Goal: Information Seeking & Learning: Learn about a topic

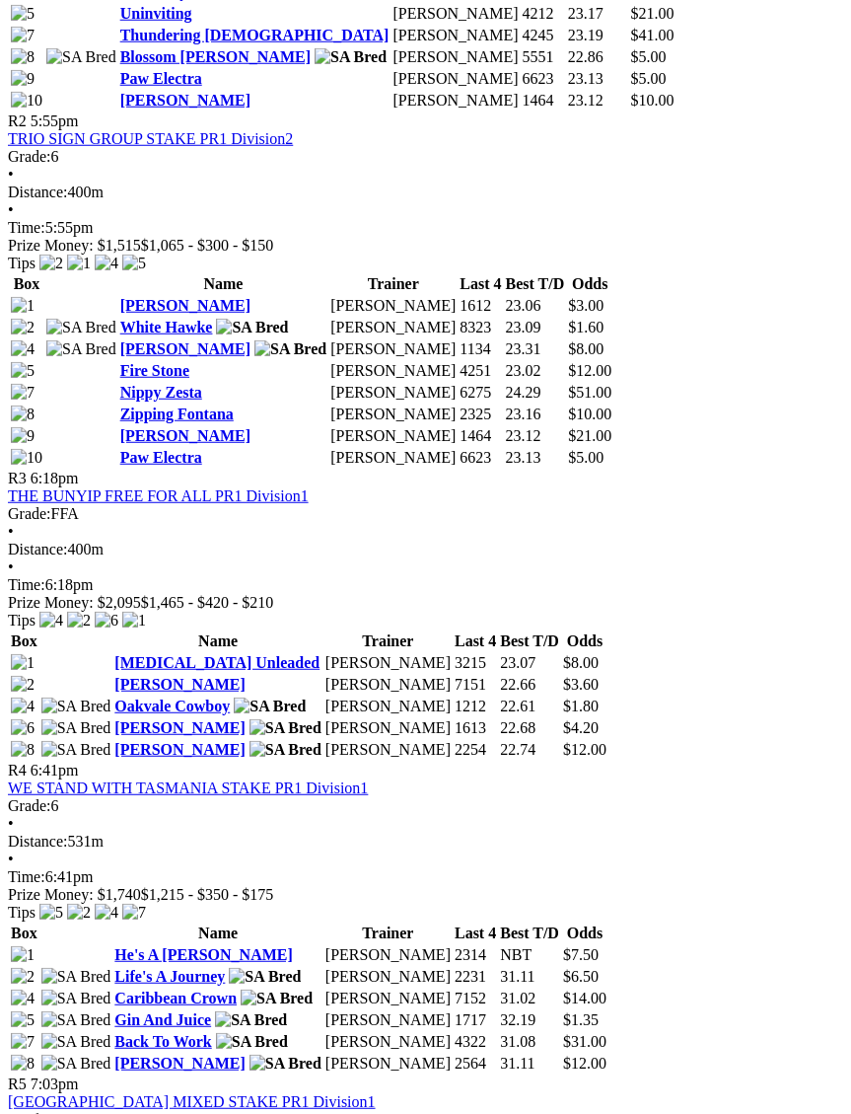
scroll to position [1293, 0]
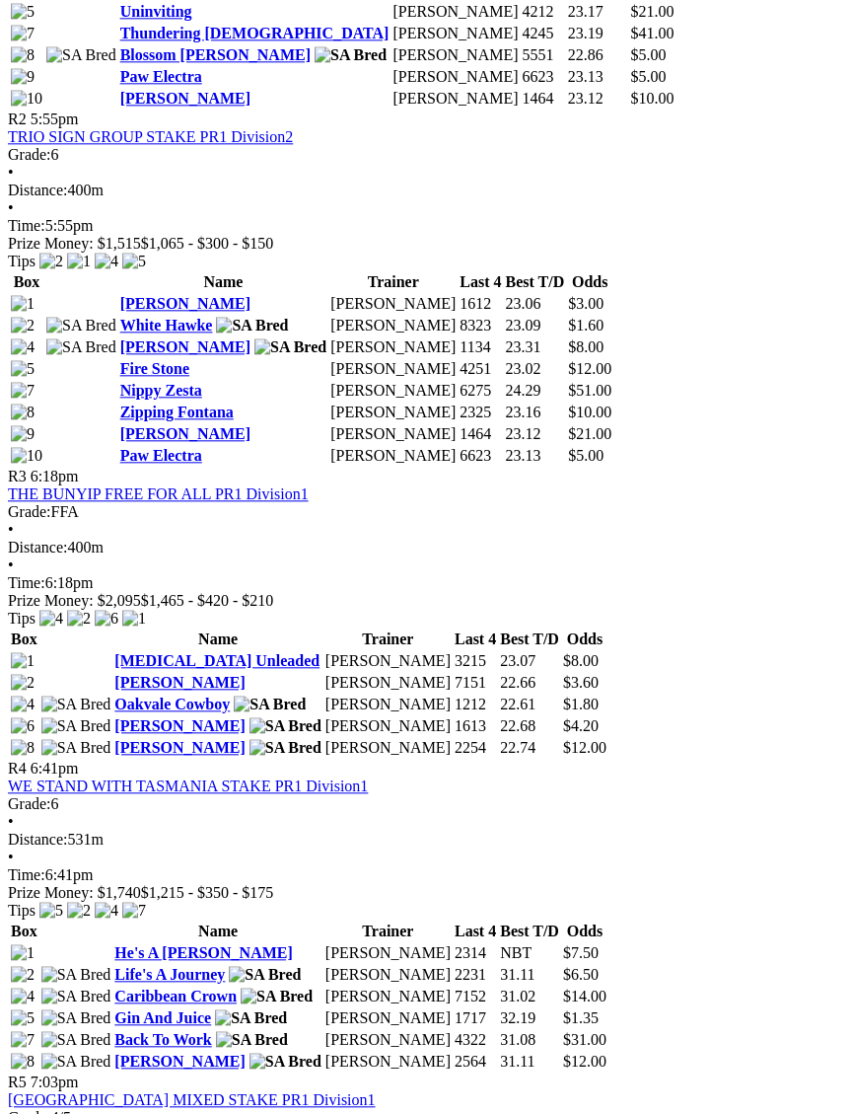
click at [307, 1091] on link "ROSEWORTHY HOTEL MIXED STAKE PR1 Division1" at bounding box center [192, 1099] width 368 height 17
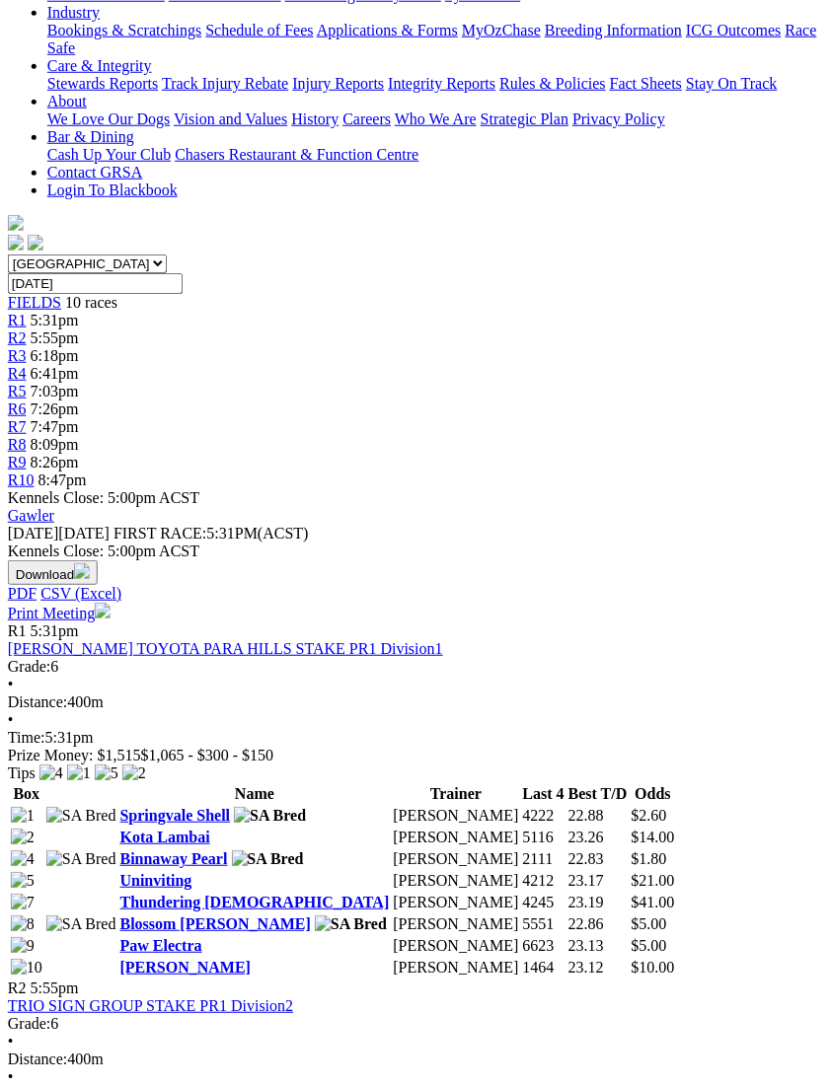
scroll to position [677, 10]
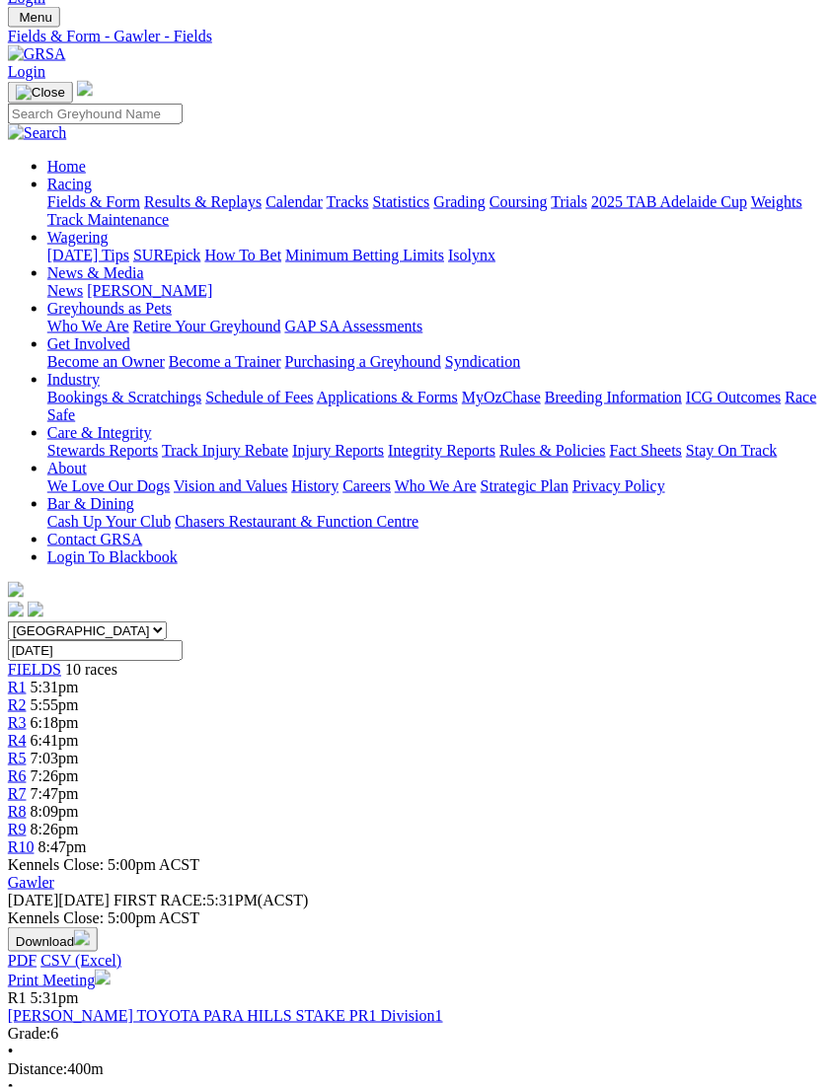
scroll to position [0, 10]
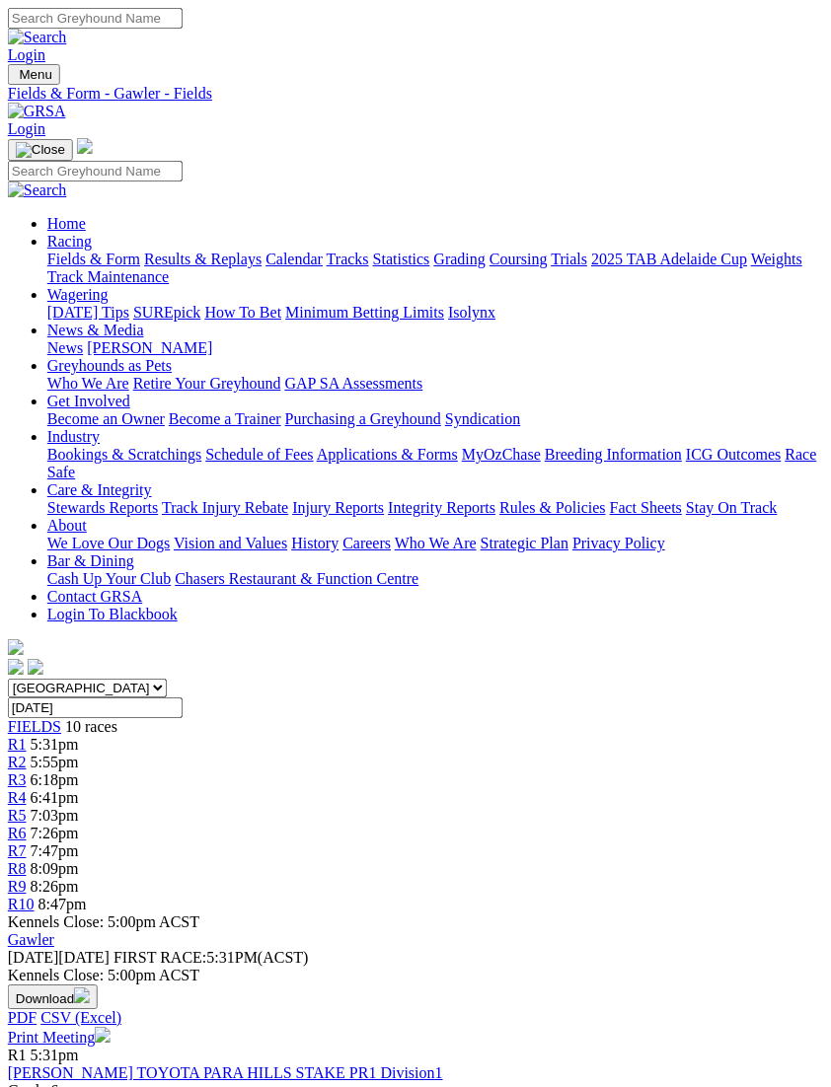
click at [16, 79] on img "Toggle navigation" at bounding box center [16, 79] width 0 height 0
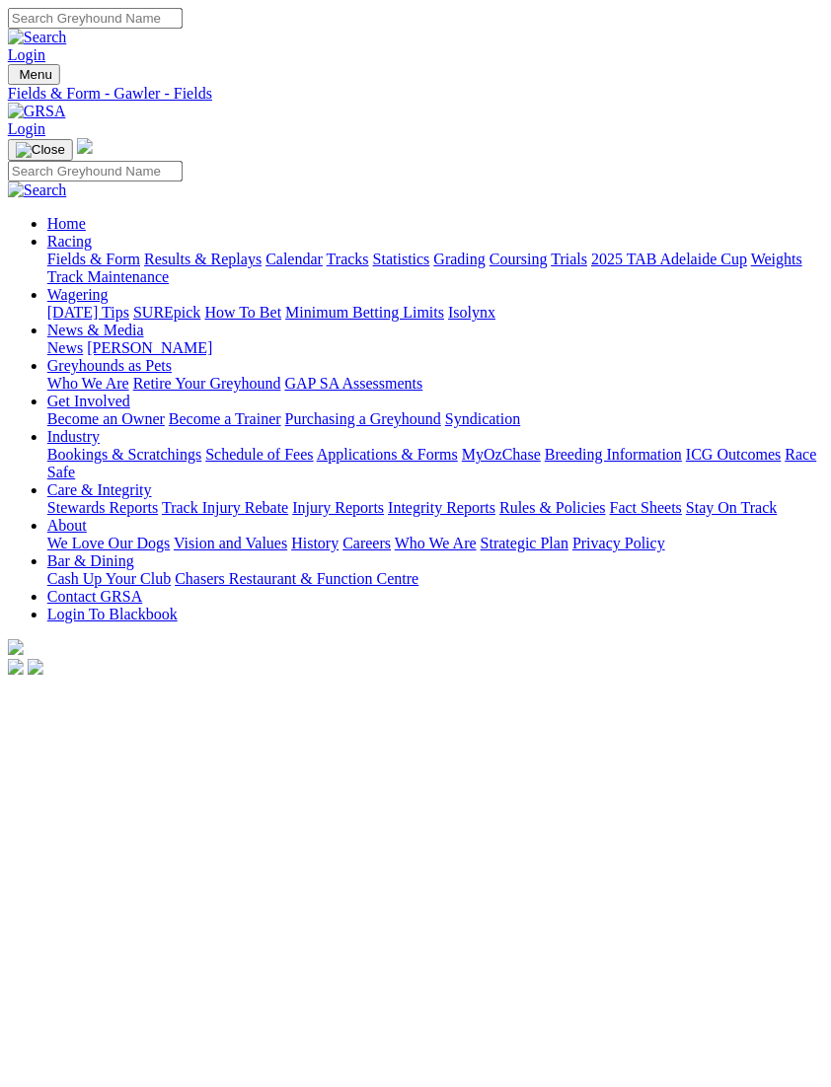
scroll to position [0, 11]
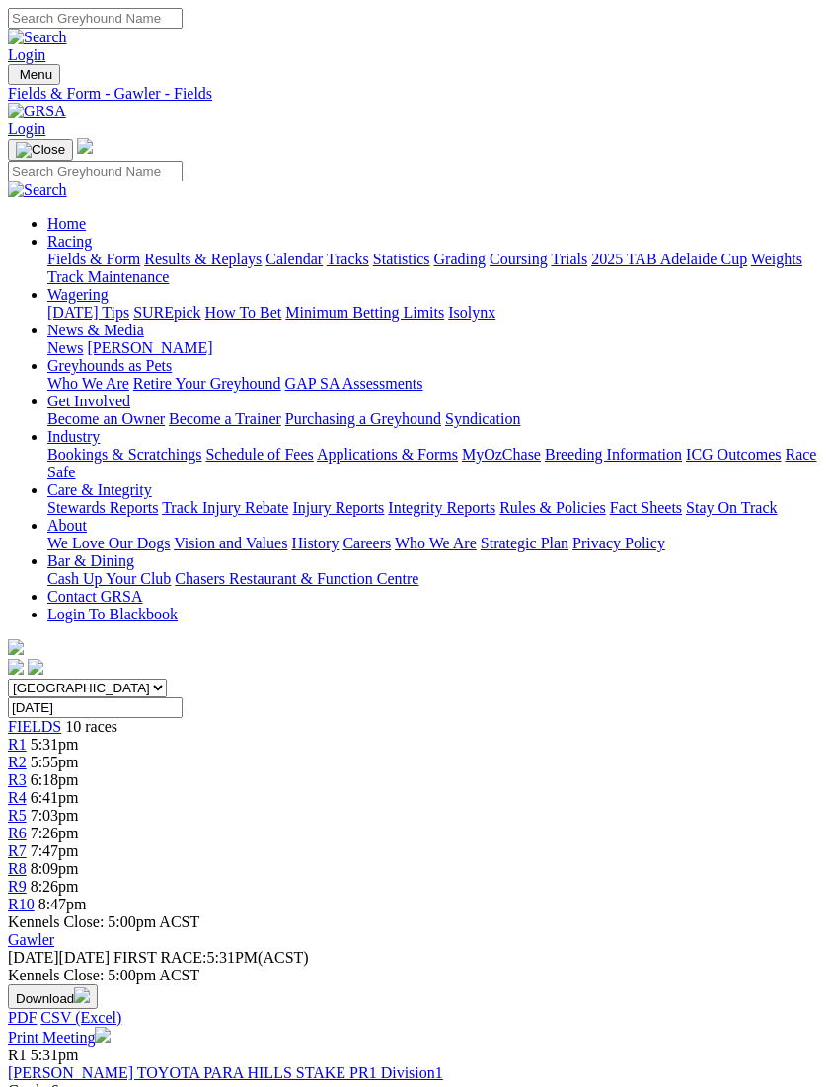
click at [209, 267] on link "Results & Replays" at bounding box center [202, 259] width 117 height 17
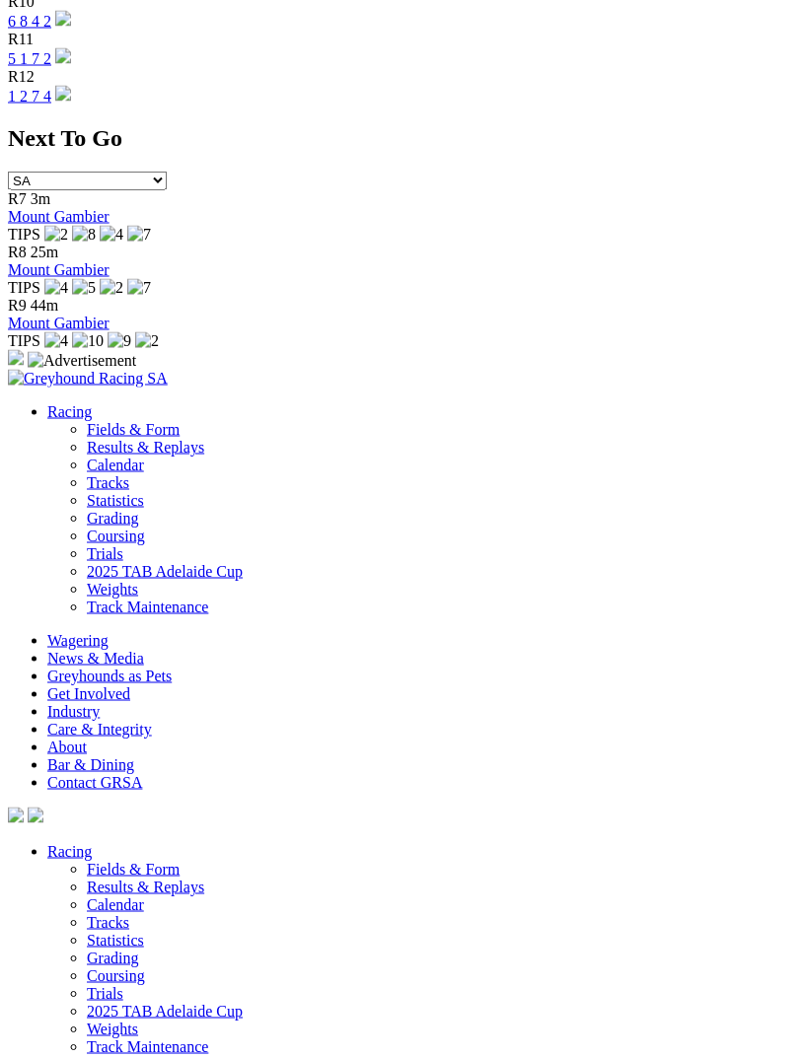
scroll to position [5529, 0]
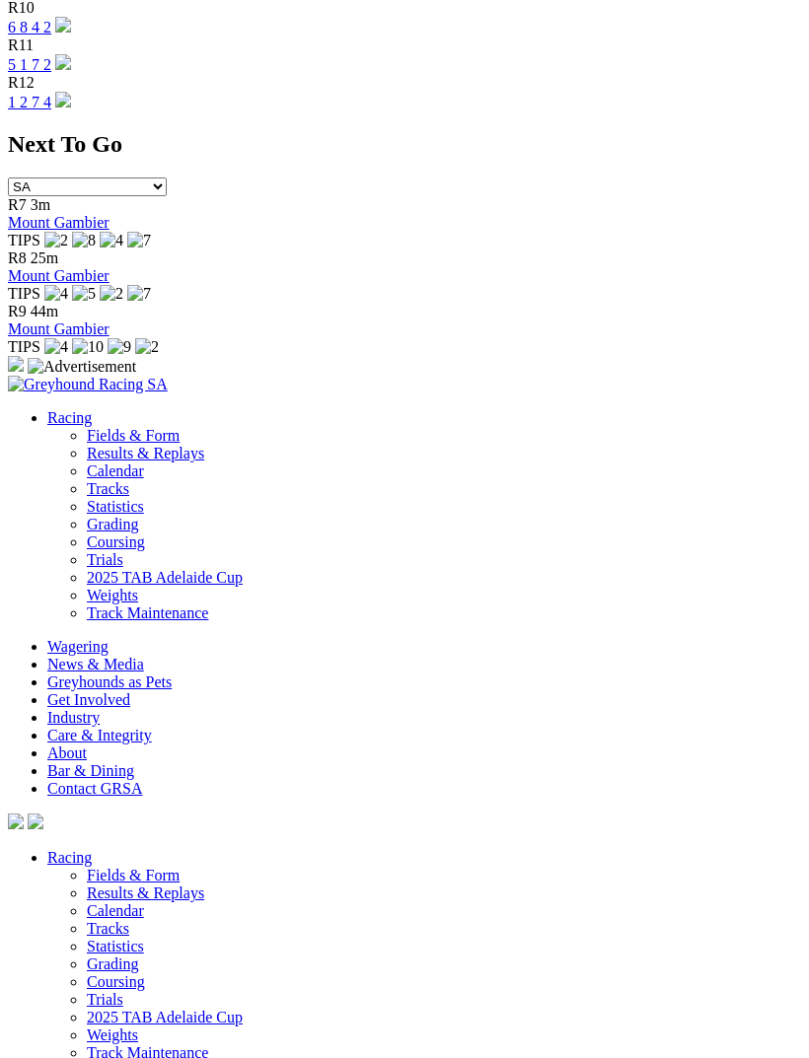
click at [87, 991] on link "Trials" at bounding box center [105, 999] width 36 height 17
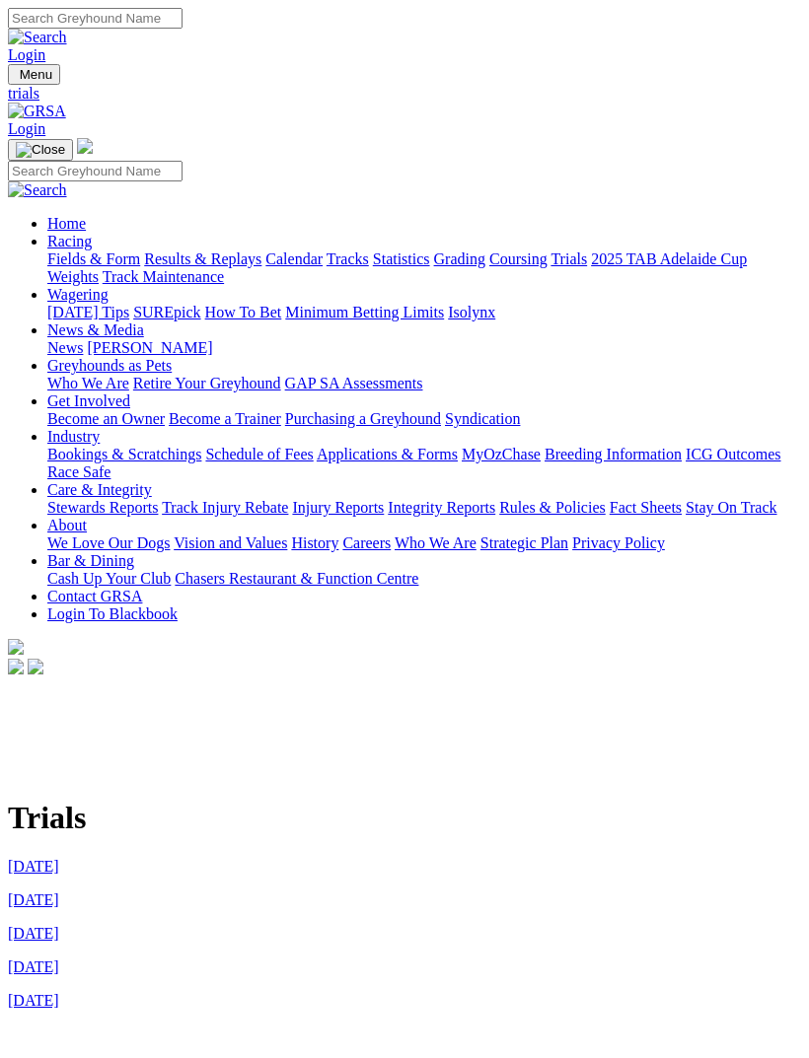
scroll to position [74, 0]
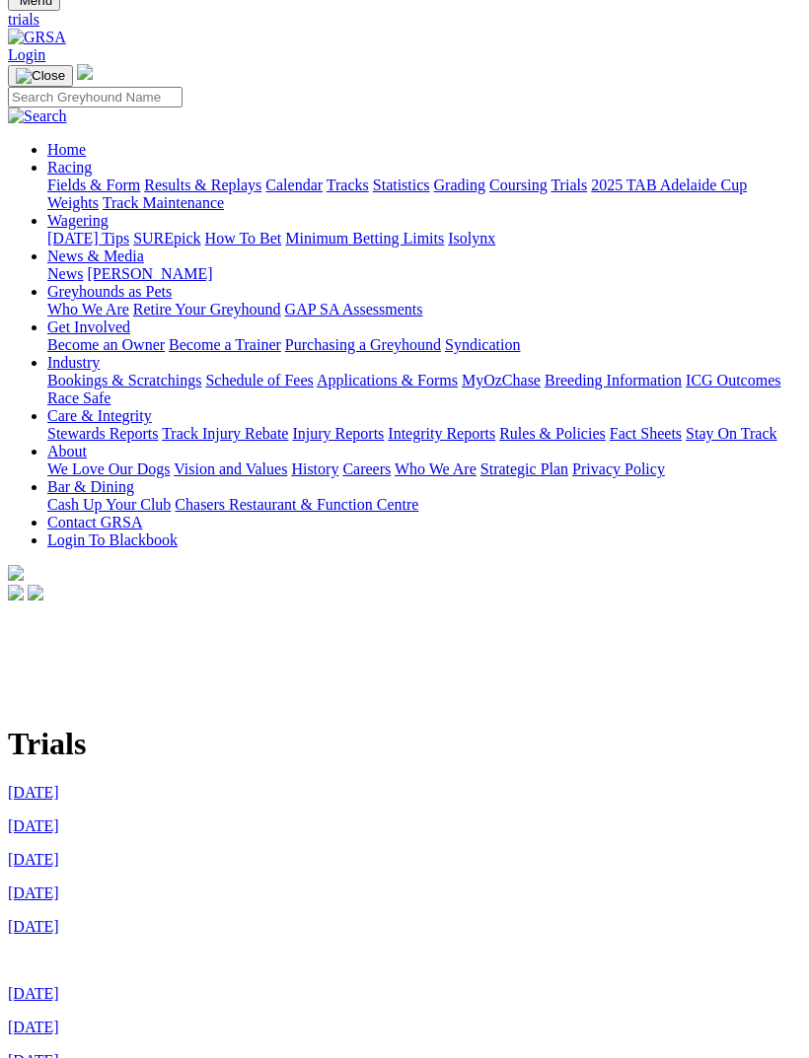
click at [59, 985] on link "[DATE]" at bounding box center [33, 993] width 51 height 17
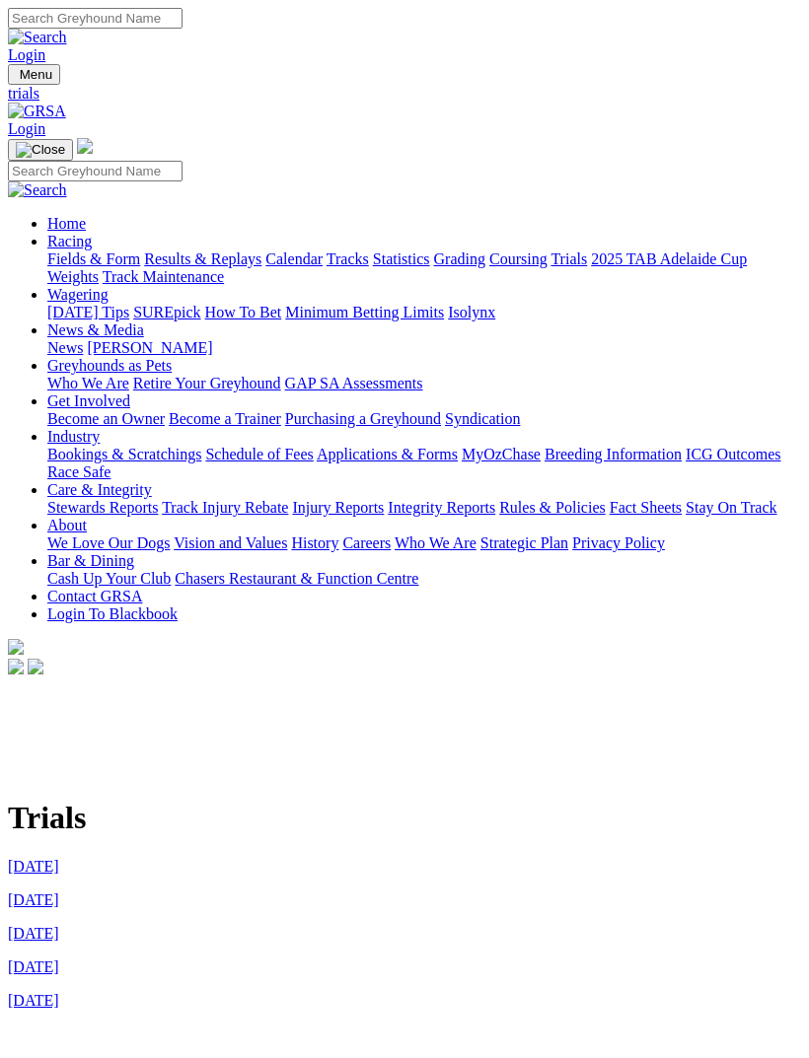
scroll to position [74, 0]
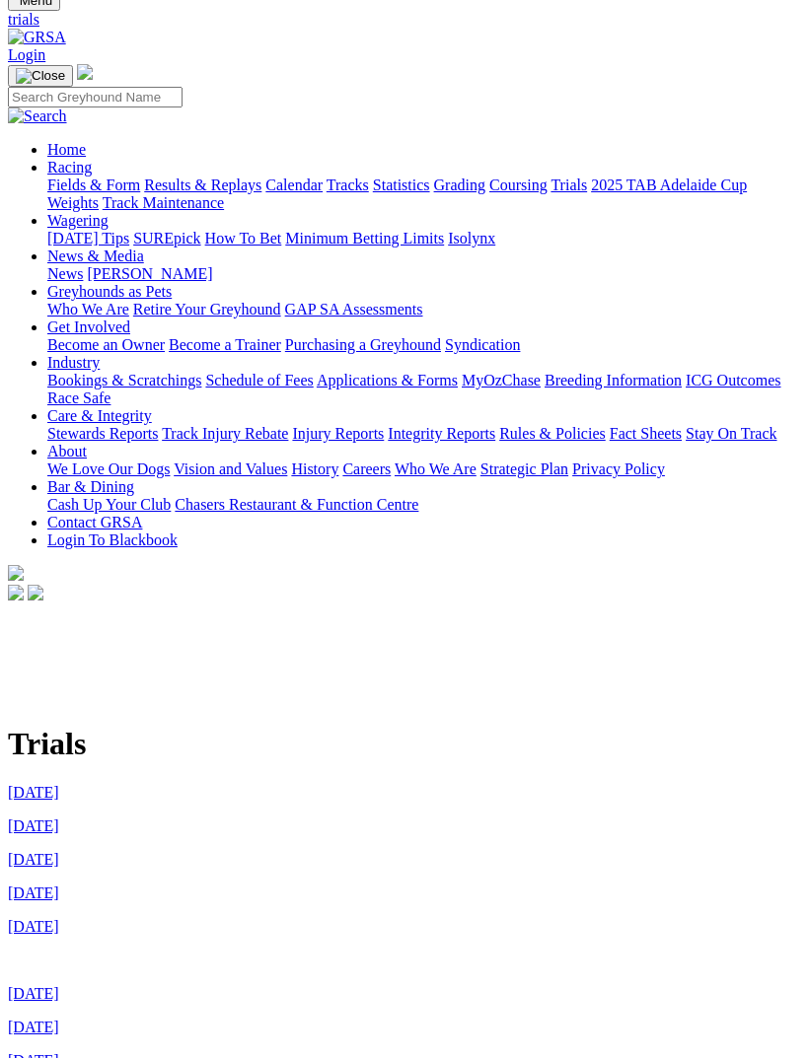
click at [59, 918] on link "[DATE]" at bounding box center [33, 926] width 51 height 17
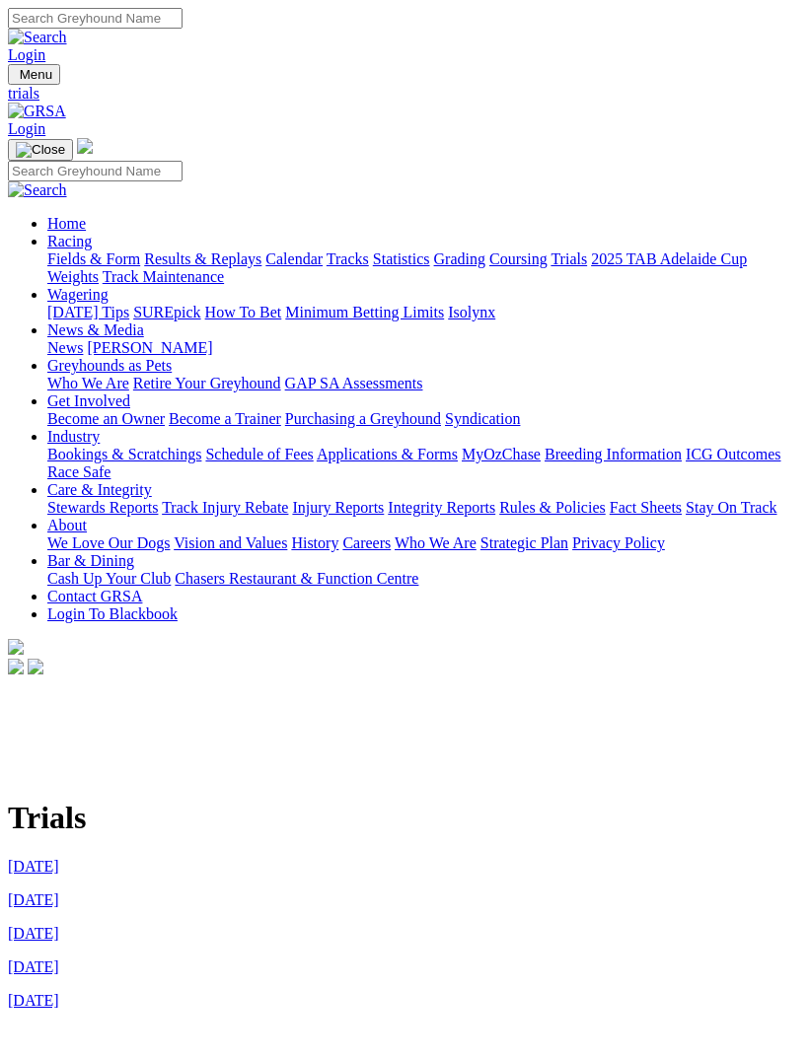
scroll to position [74, 0]
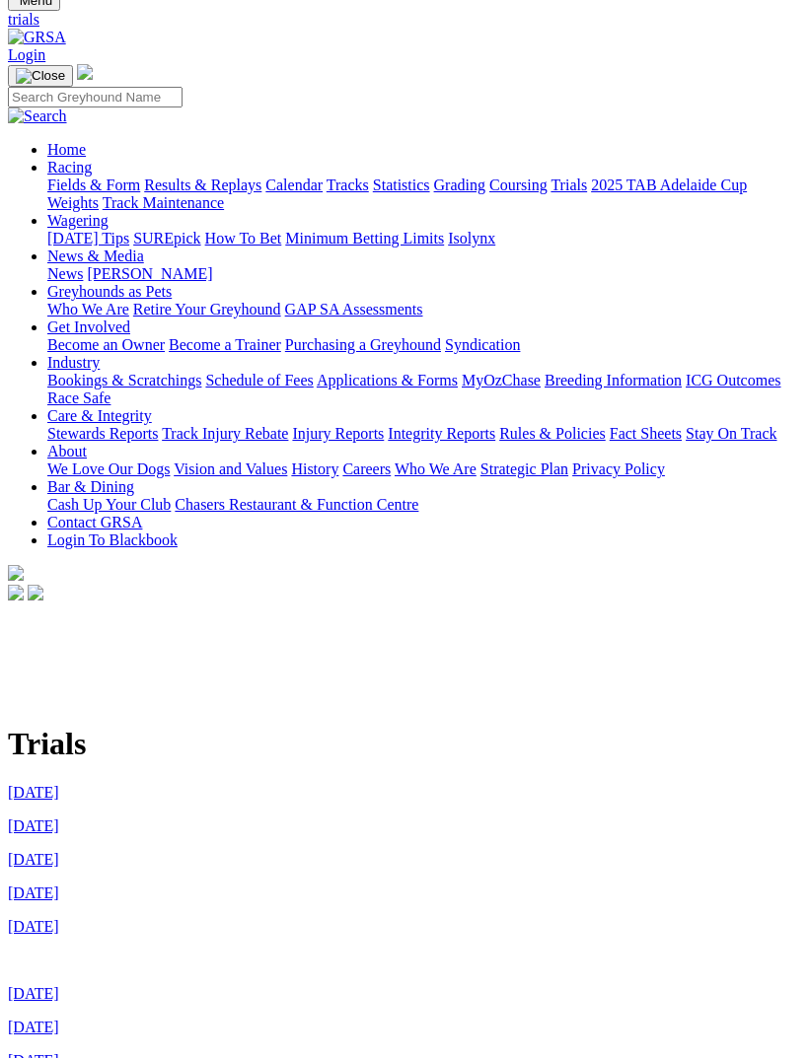
click at [59, 885] on link "[DATE]" at bounding box center [33, 893] width 51 height 17
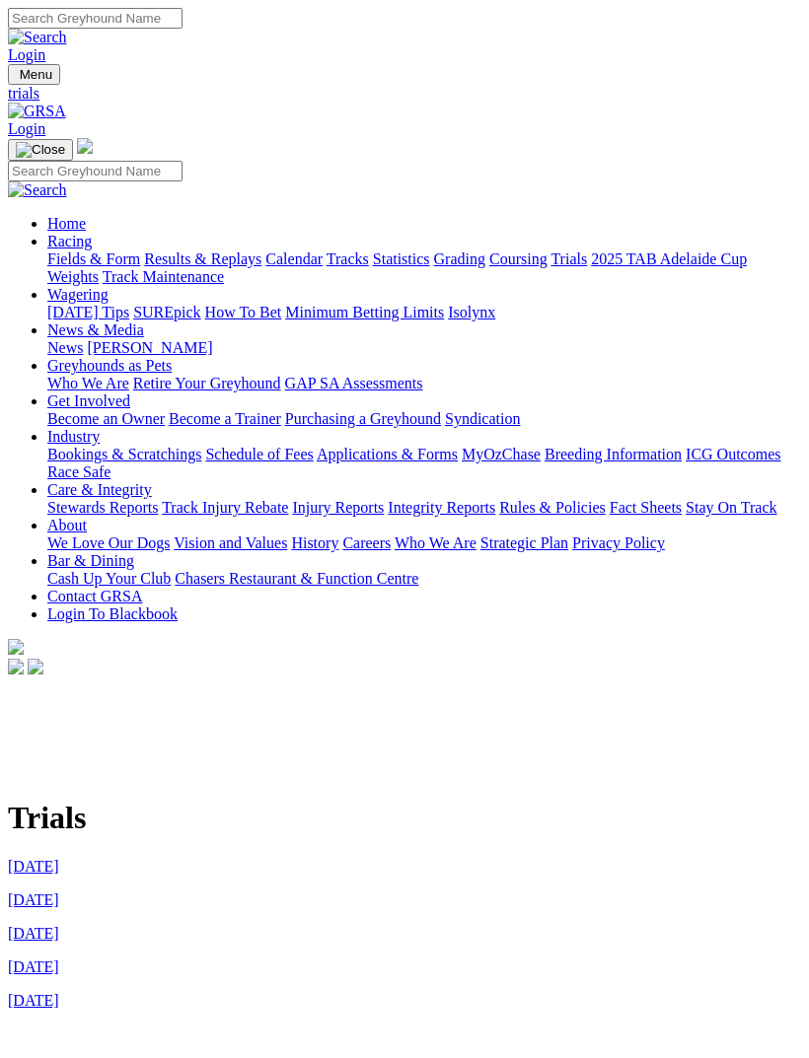
scroll to position [74, 0]
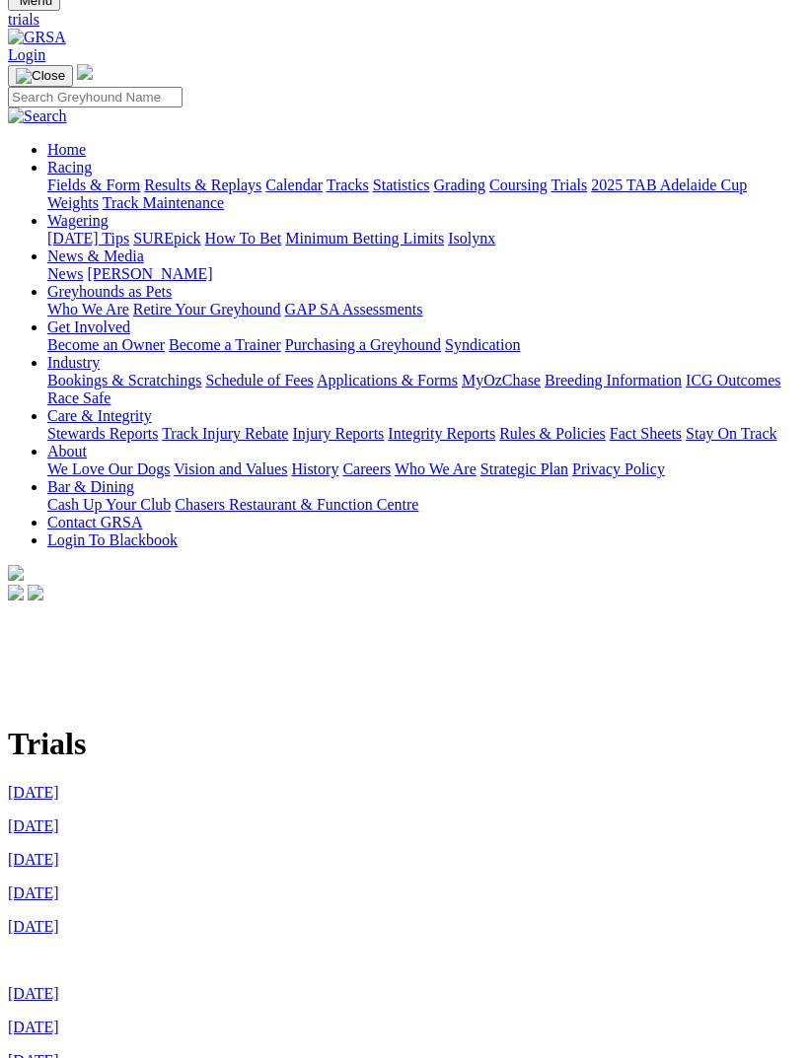
click at [59, 851] on link "24th September 2025" at bounding box center [33, 859] width 51 height 17
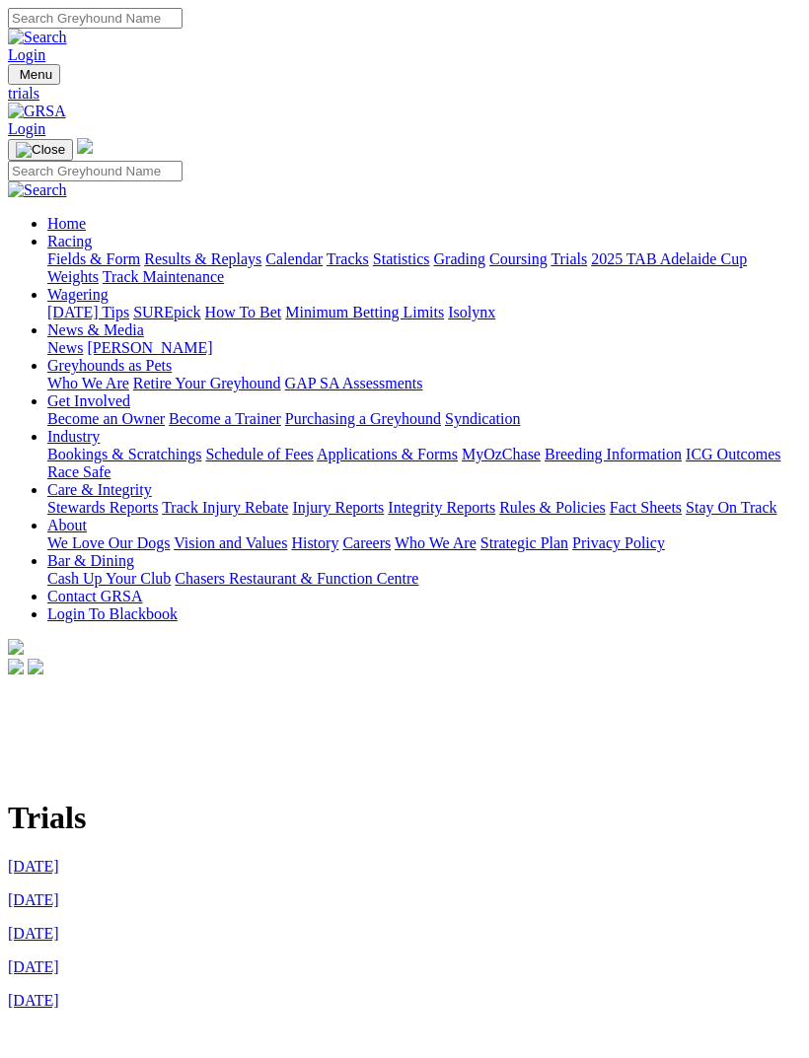
scroll to position [74, 0]
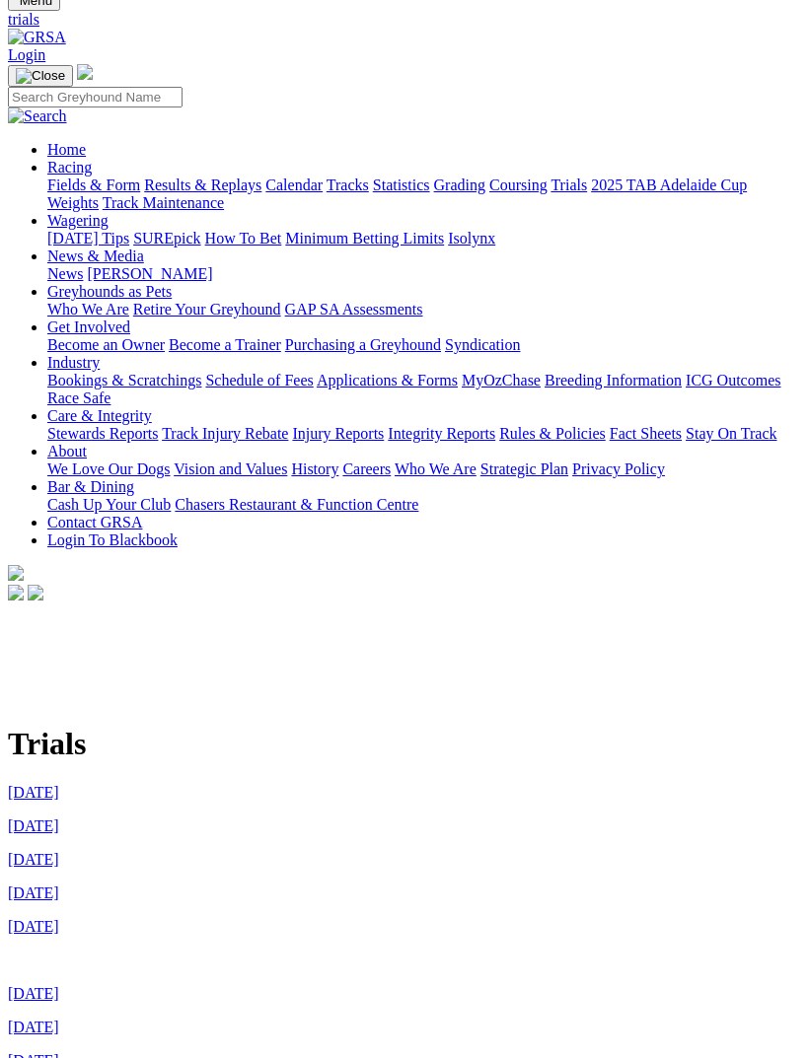
click at [59, 818] on link "[DATE]" at bounding box center [33, 826] width 51 height 17
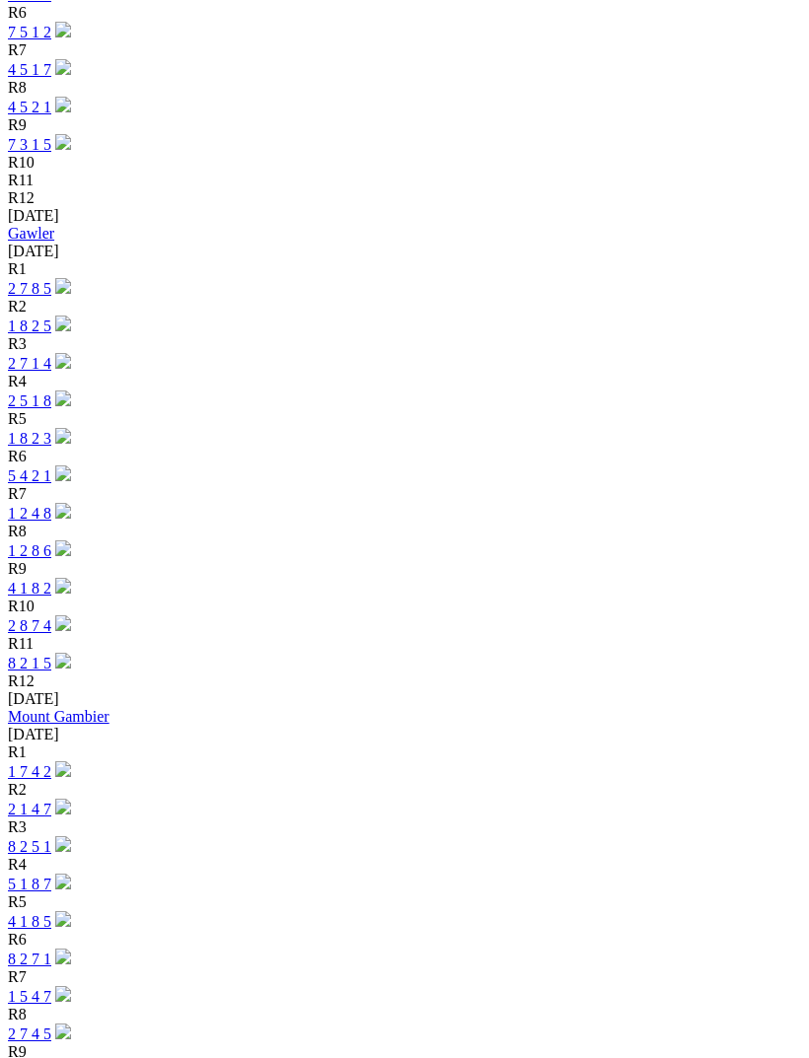
scroll to position [3890, 0]
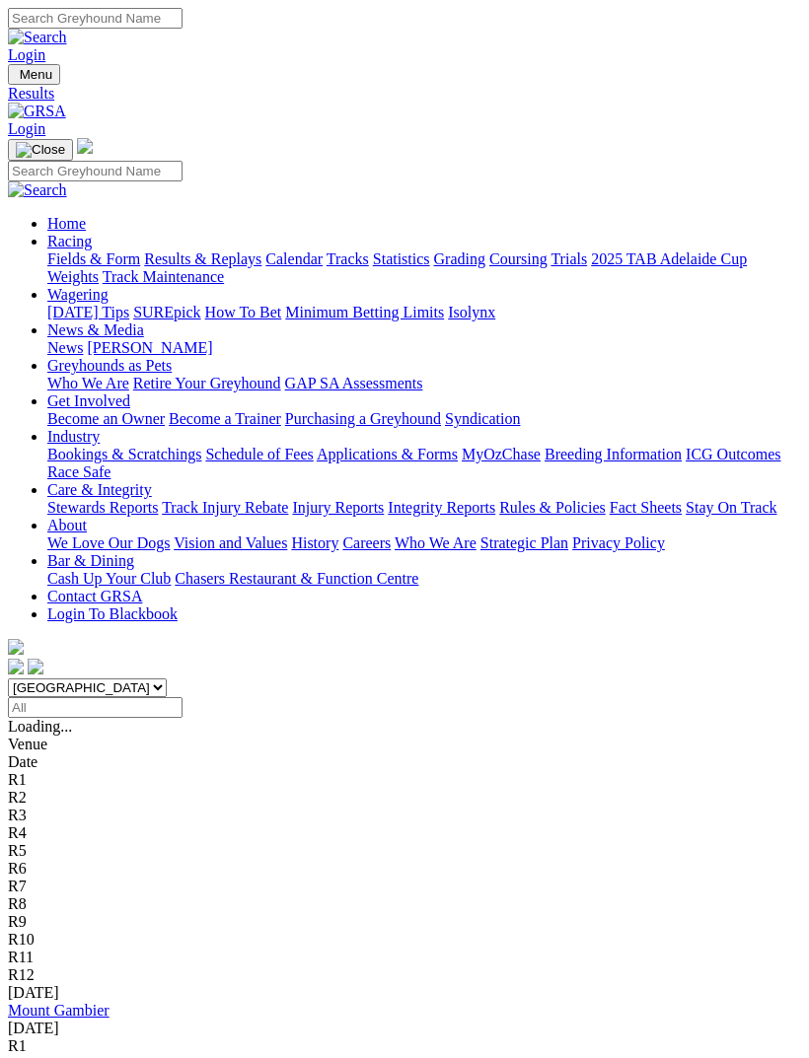
click at [16, 79] on img "Toggle navigation" at bounding box center [16, 79] width 0 height 0
click at [140, 255] on link "Fields & Form" at bounding box center [93, 259] width 93 height 17
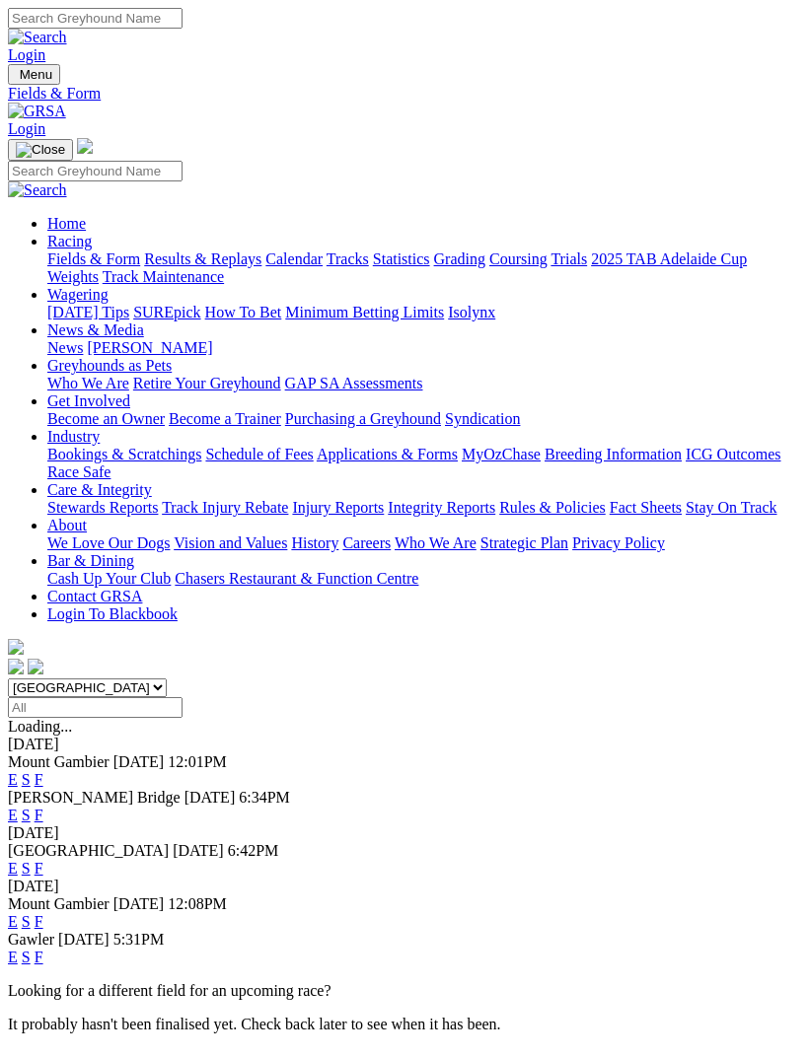
click at [43, 949] on link "F" at bounding box center [39, 957] width 9 height 17
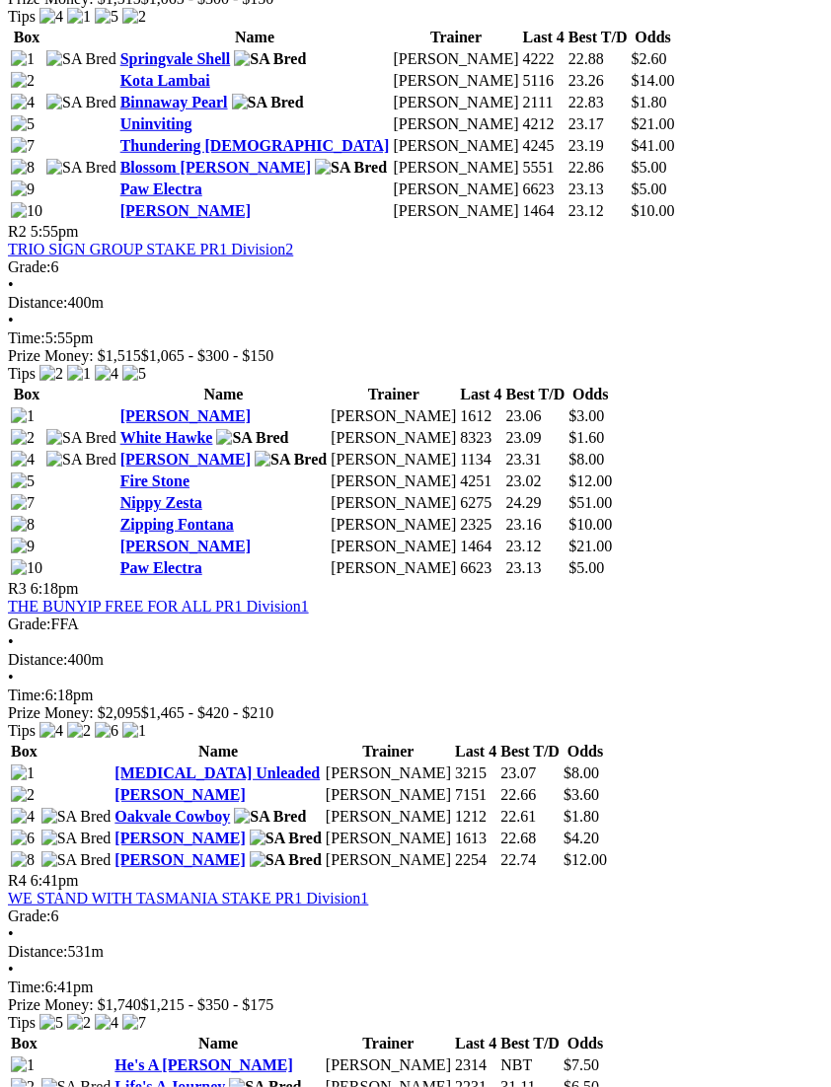
scroll to position [1213, 0]
